Goal: Transaction & Acquisition: Obtain resource

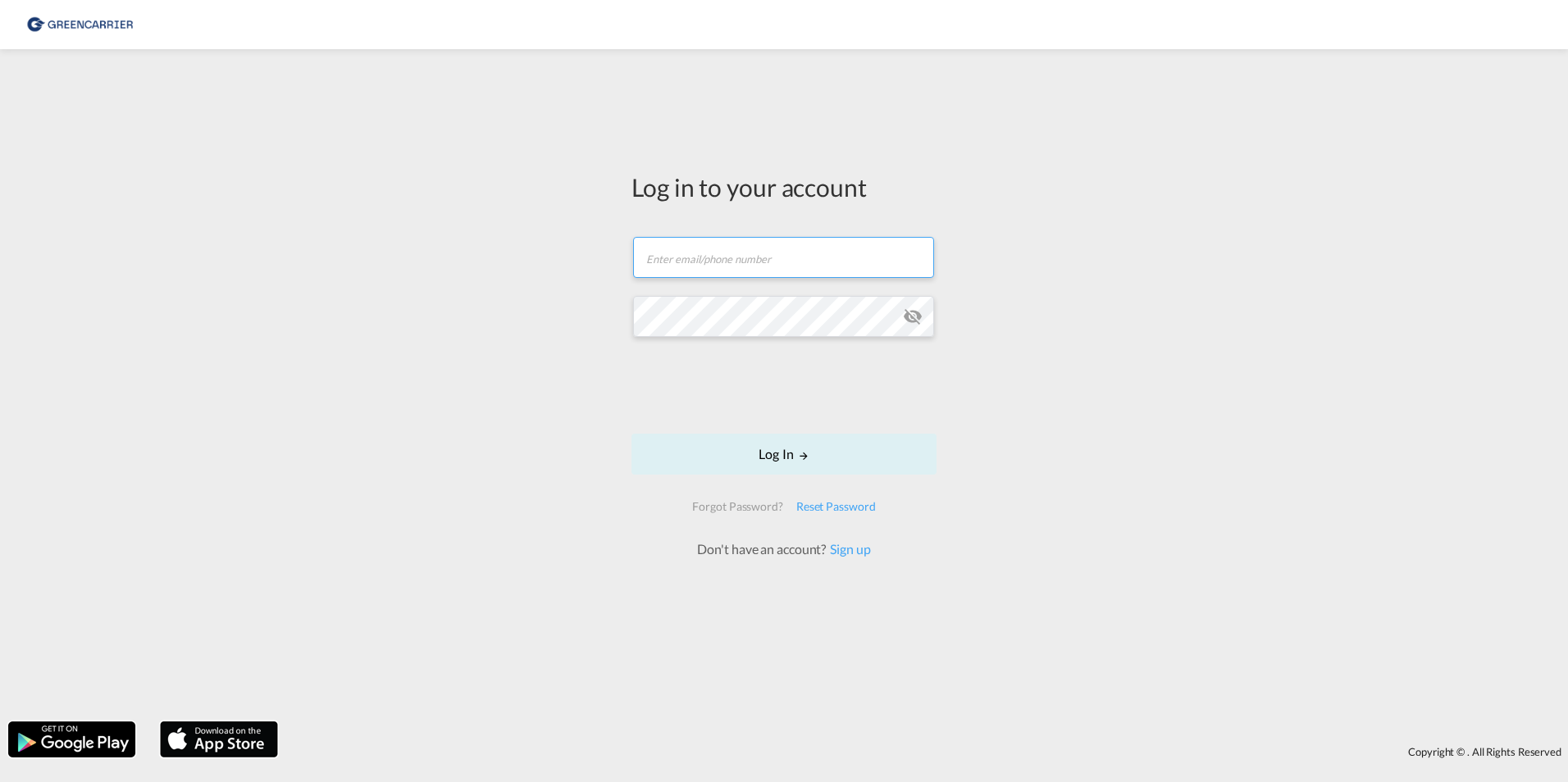
click at [715, 251] on input "text" at bounding box center [784, 257] width 301 height 41
click at [463, 248] on div "Log in to your account Email field is required Password field is required Log I…" at bounding box center [784, 385] width 1568 height 656
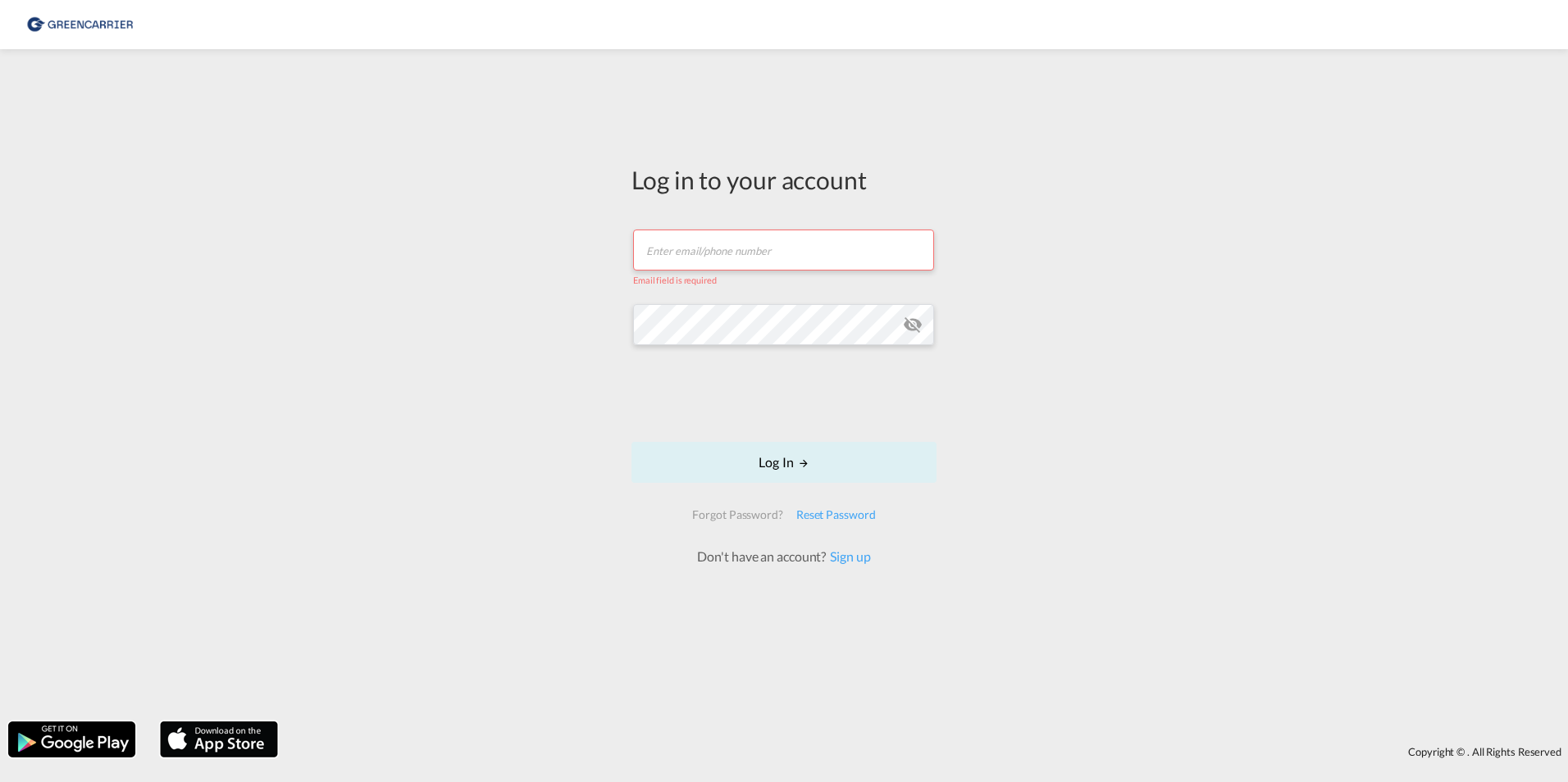
click at [785, 252] on input "text" at bounding box center [784, 250] width 301 height 41
type input "filip.pehrsson@greencarrier.com"
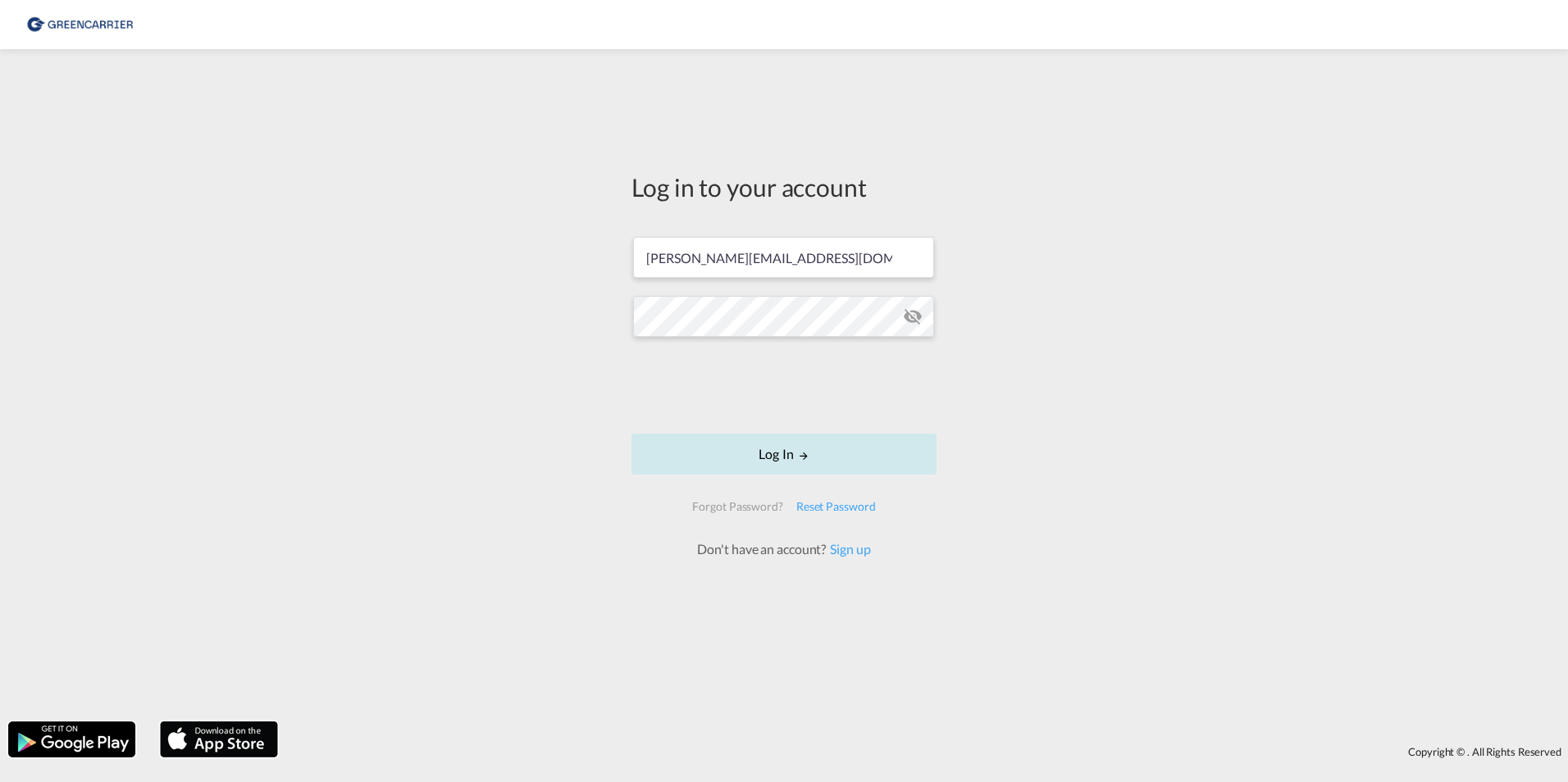
click at [837, 447] on button "Log In" at bounding box center [784, 454] width 305 height 41
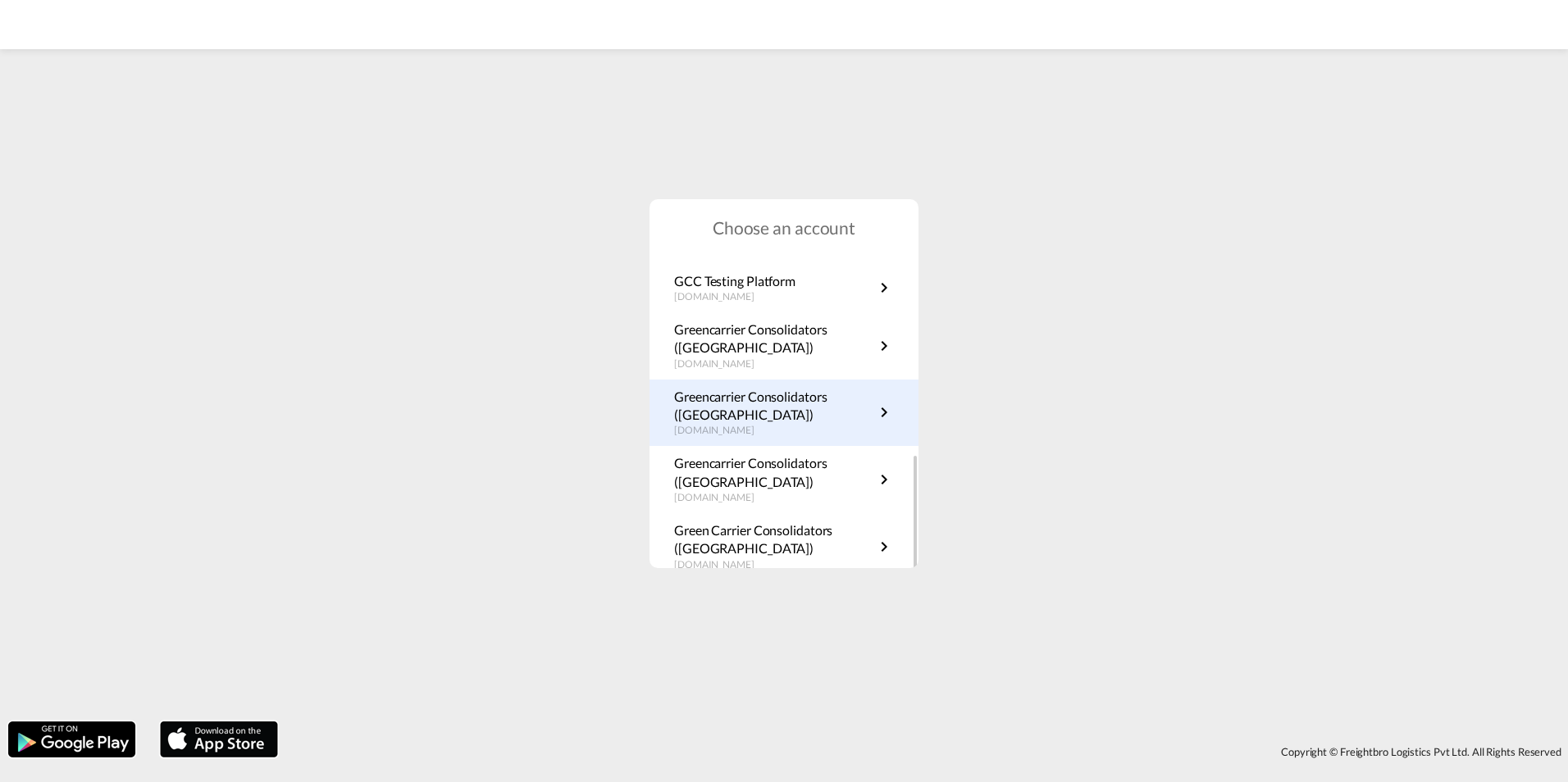
scroll to position [296, 0]
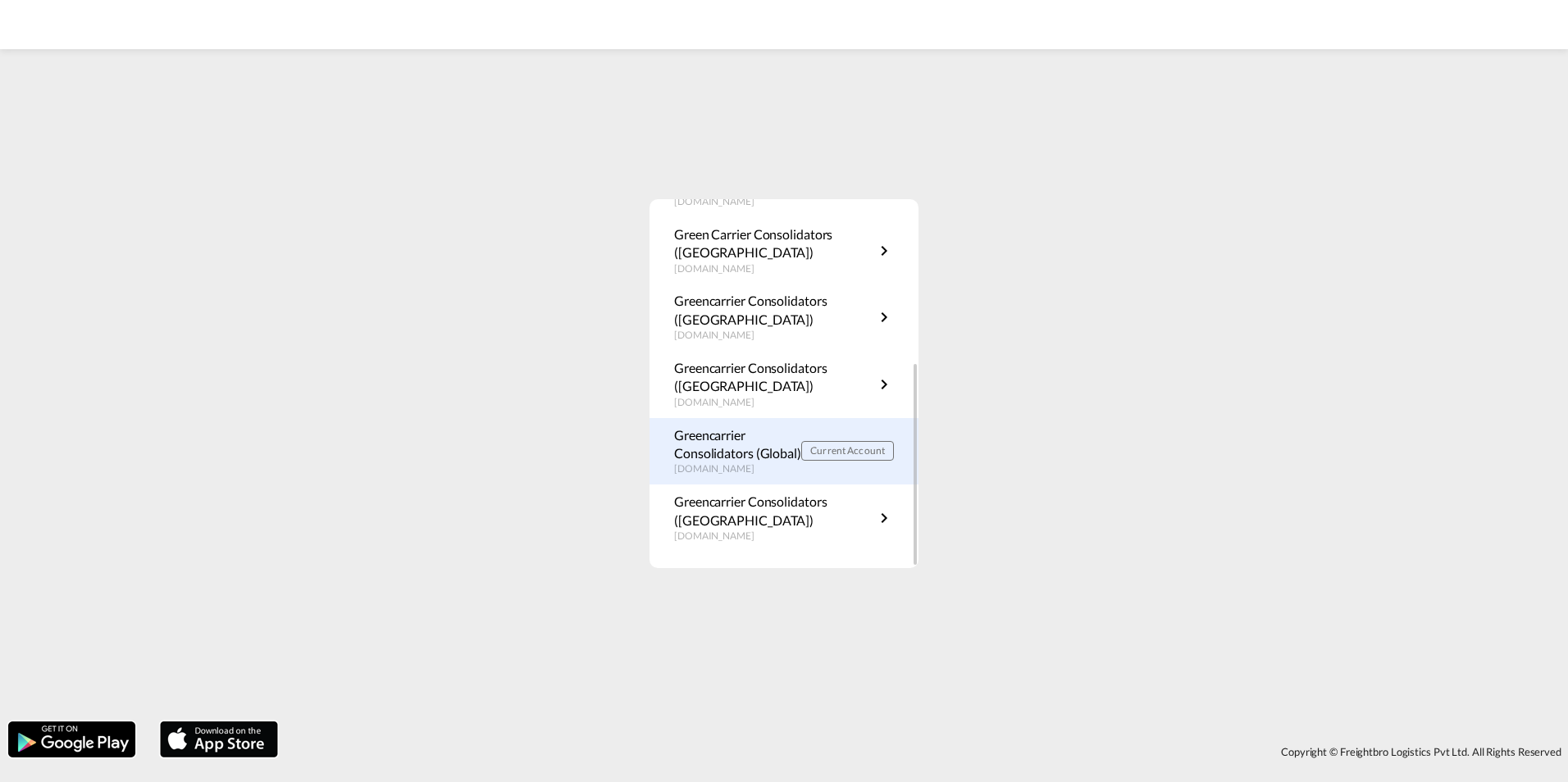
click at [786, 435] on p "Greencarrier Consolidators (Global)" at bounding box center [737, 445] width 127 height 37
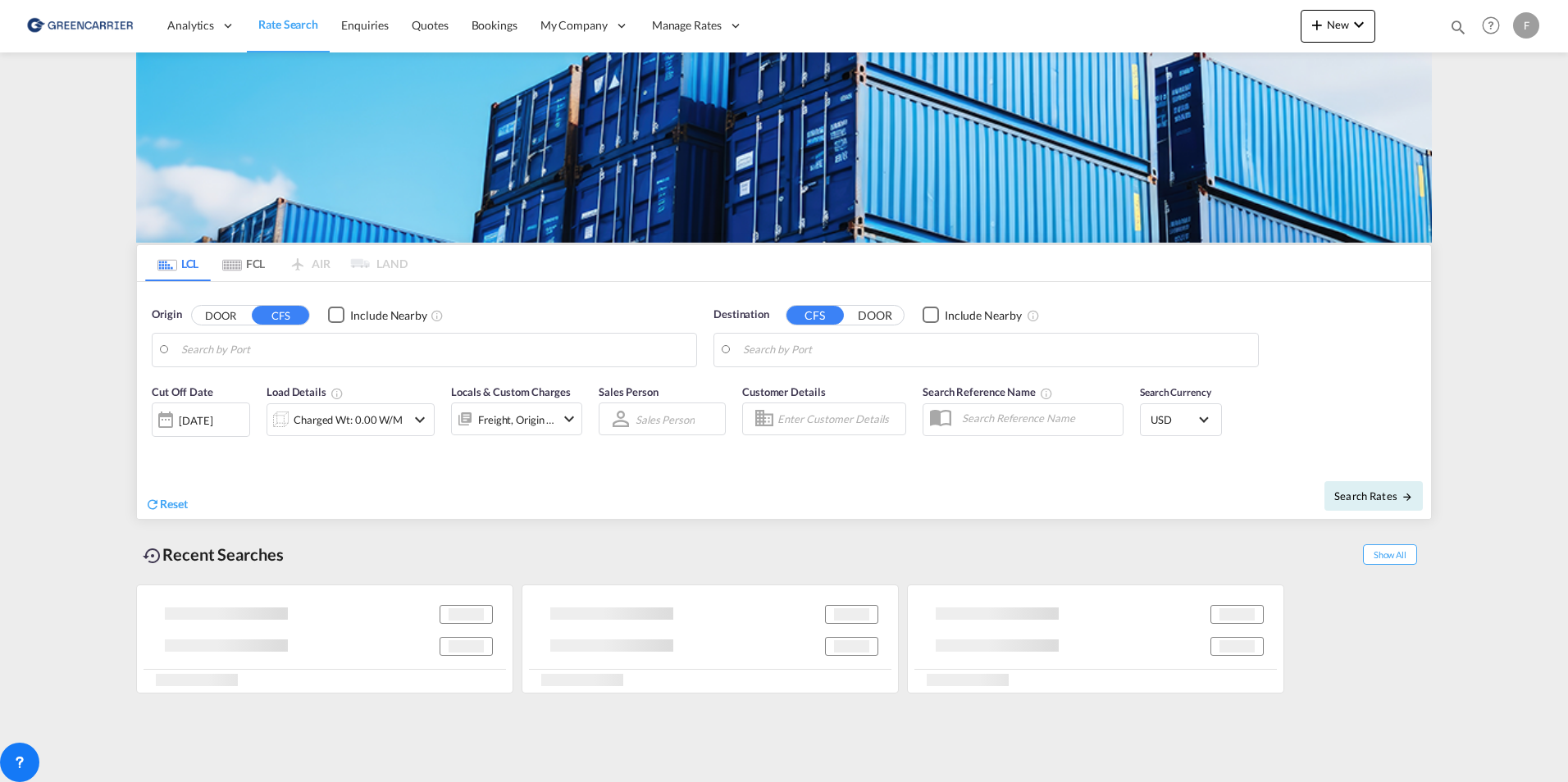
type input "SE-63232, [GEOGRAPHIC_DATA], [GEOGRAPHIC_DATA]"
type input "[GEOGRAPHIC_DATA], COCTG"
